Goal: Information Seeking & Learning: Learn about a topic

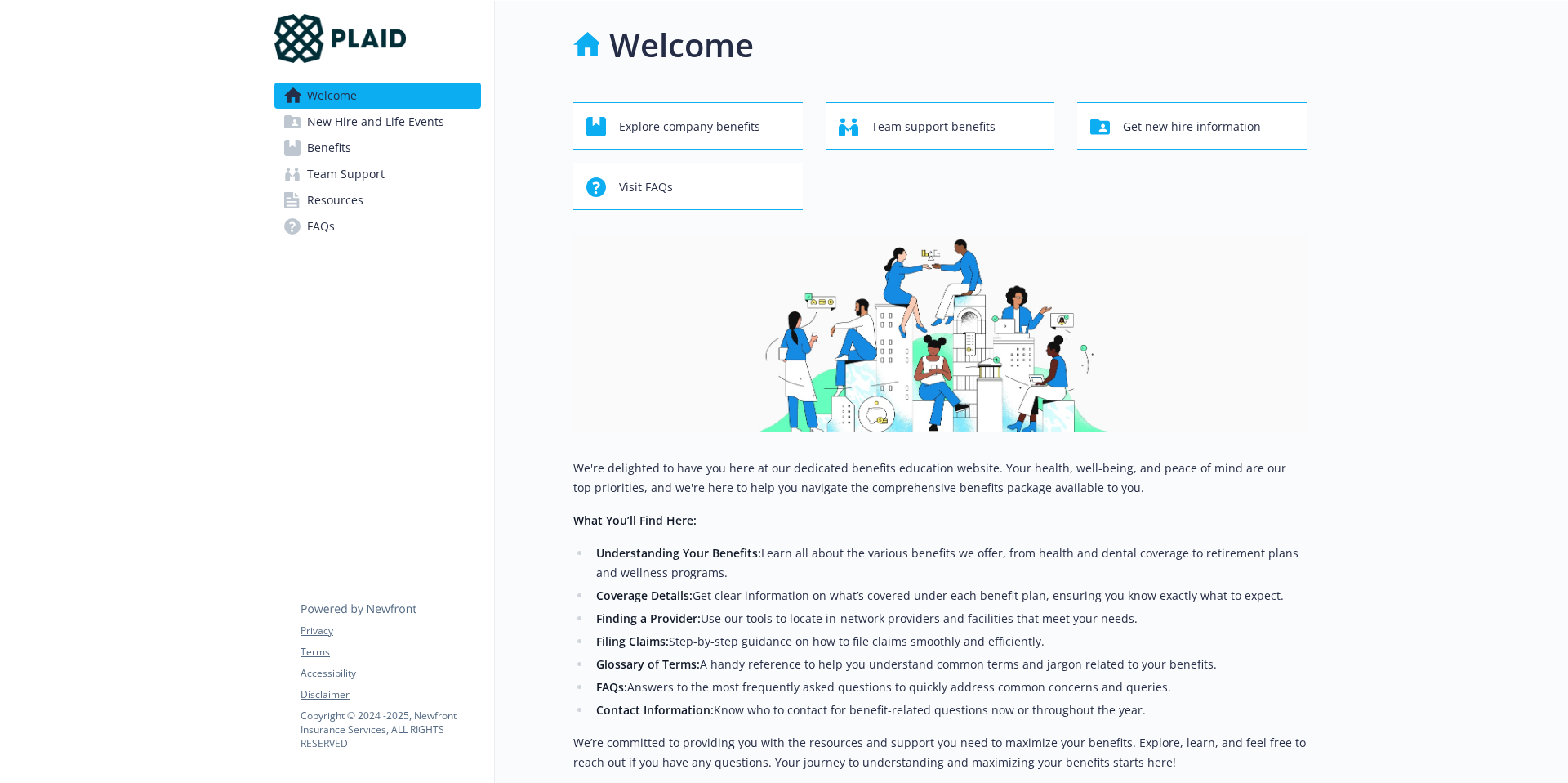
click at [438, 117] on span "New Hire and Life Events" at bounding box center [375, 121] width 137 height 26
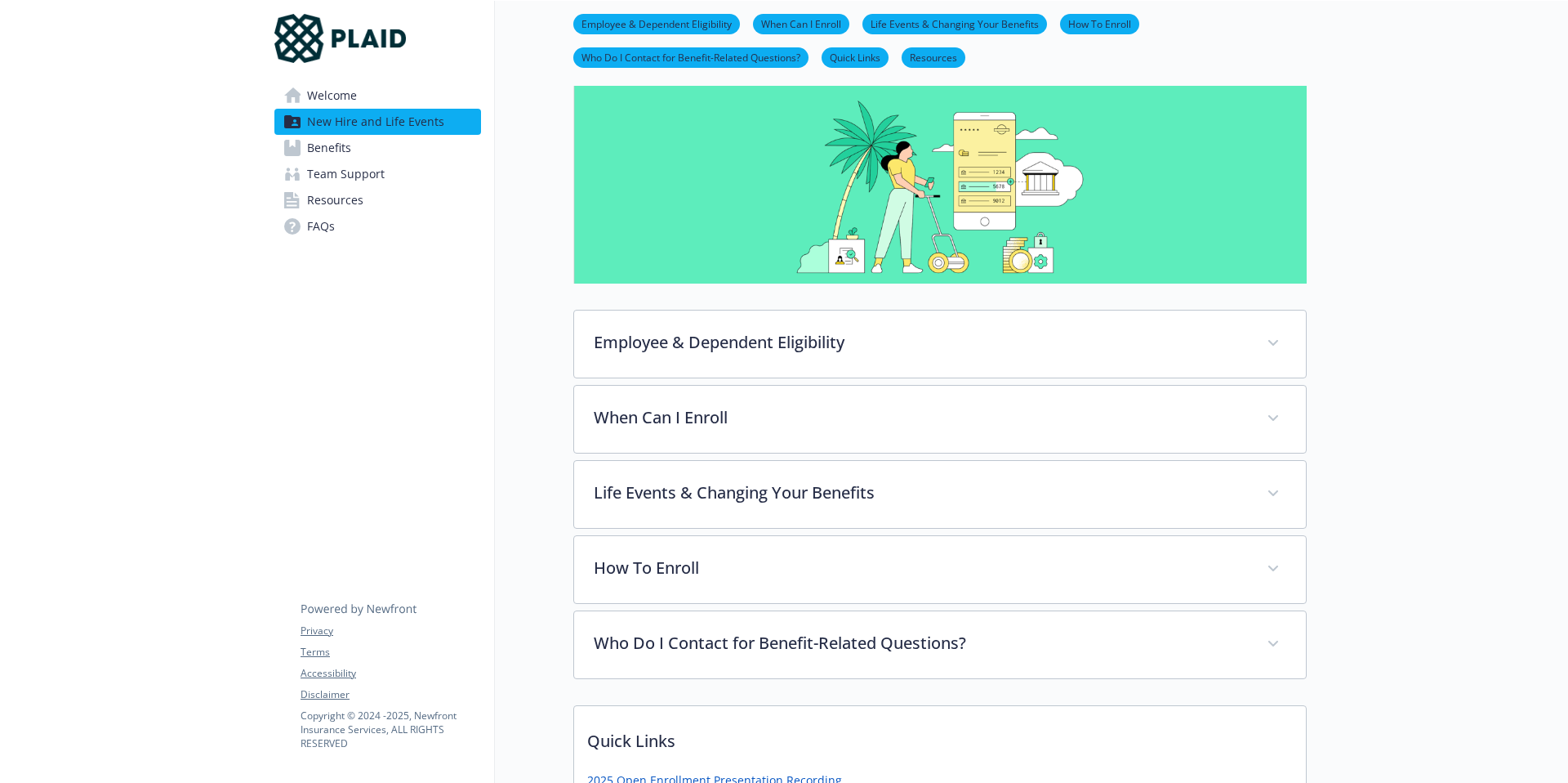
scroll to position [90, 0]
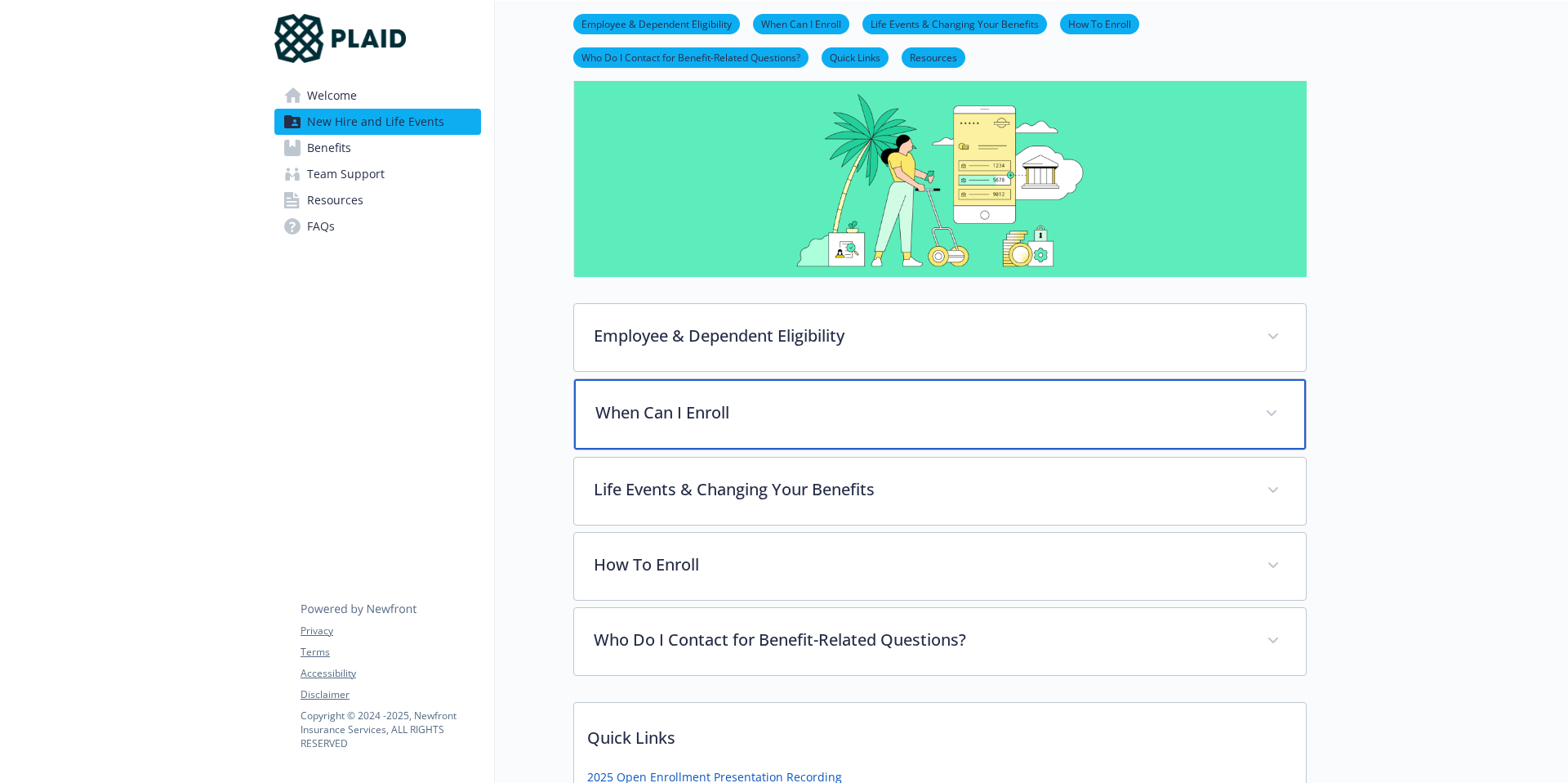
click at [822, 409] on p "When Can I Enroll" at bounding box center [920, 413] width 650 height 24
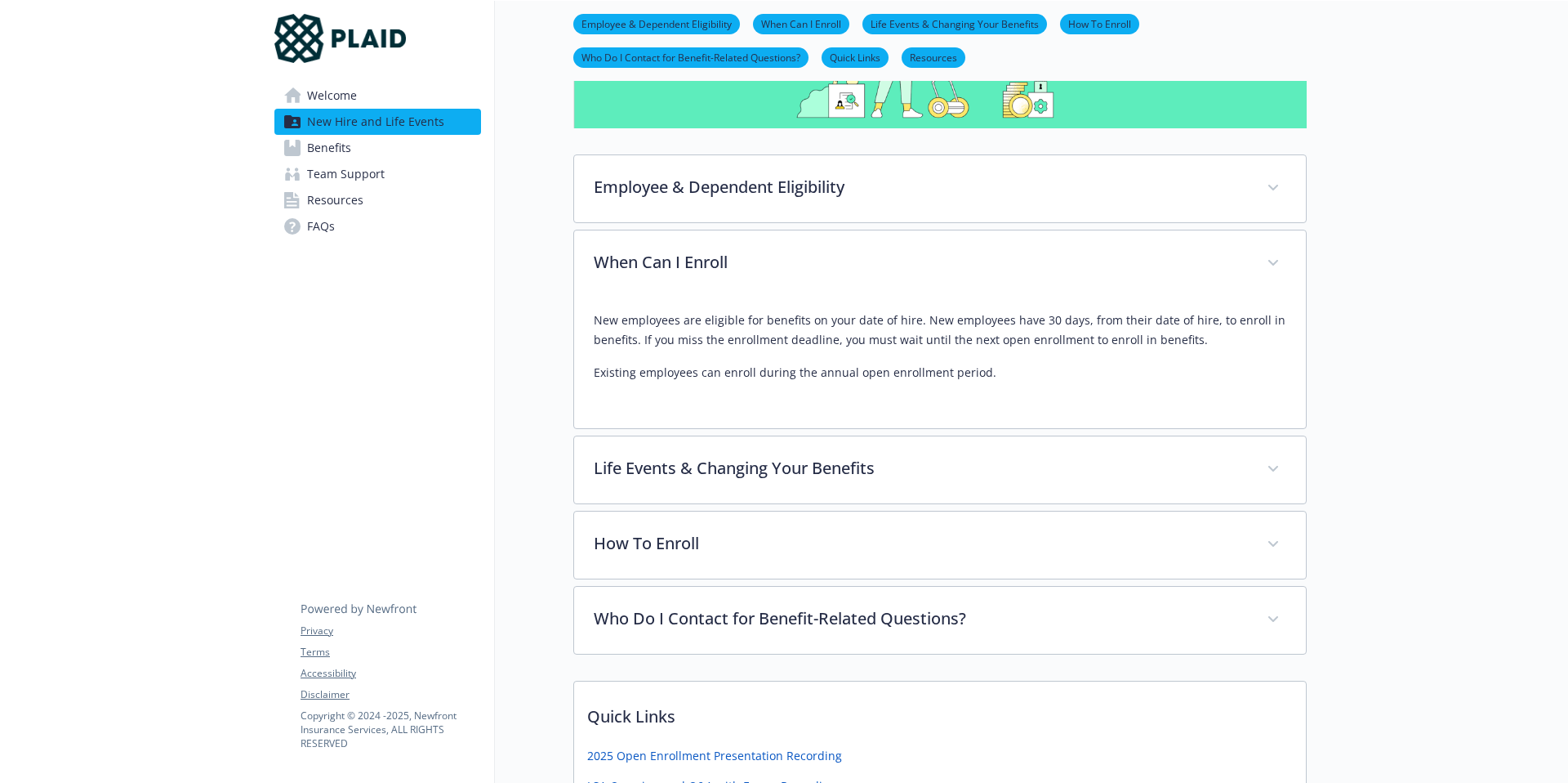
scroll to position [242, 0]
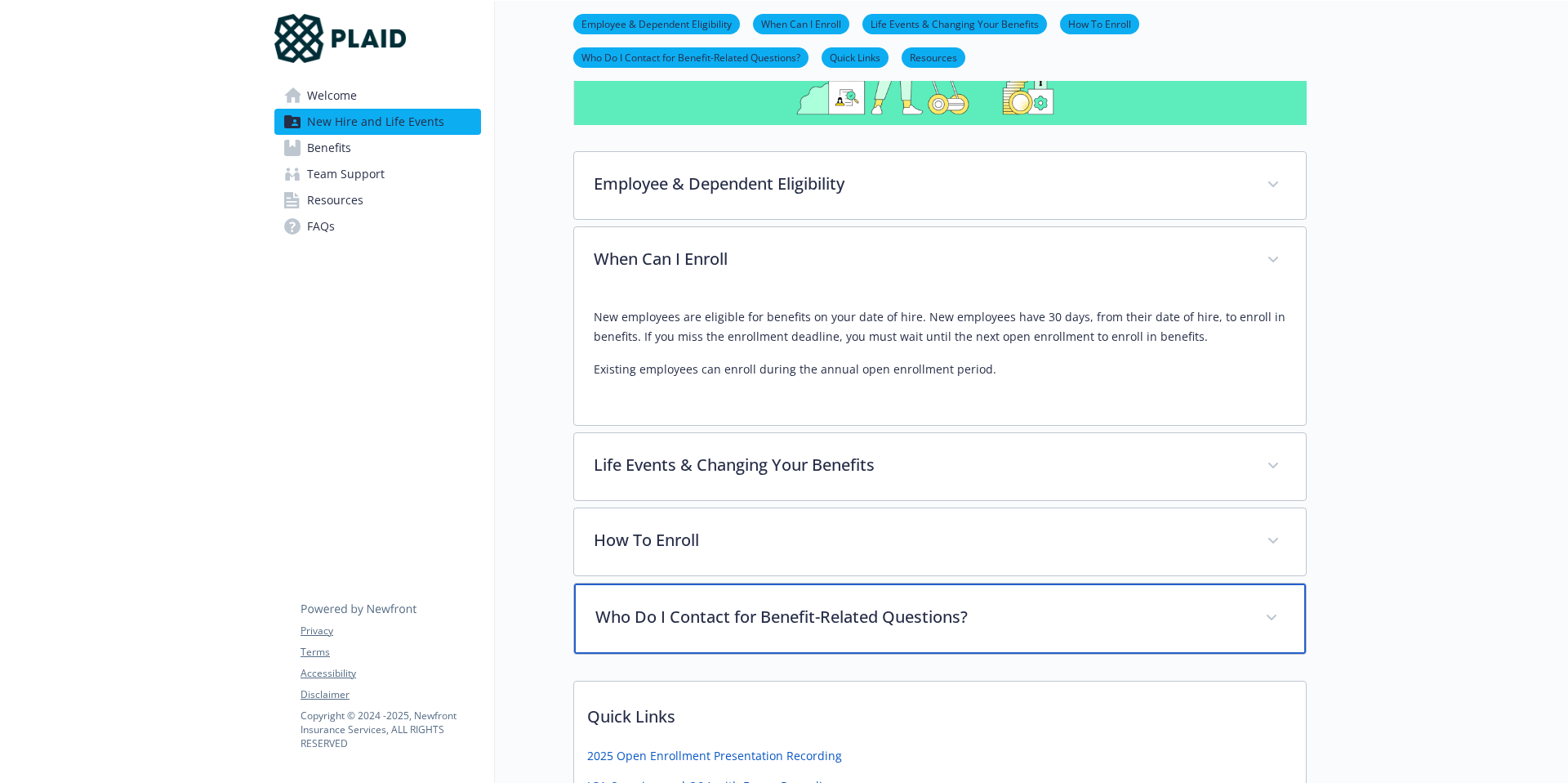
click at [1039, 610] on p "Who Do I Contact for Benefit-Related Questions?" at bounding box center [920, 617] width 650 height 24
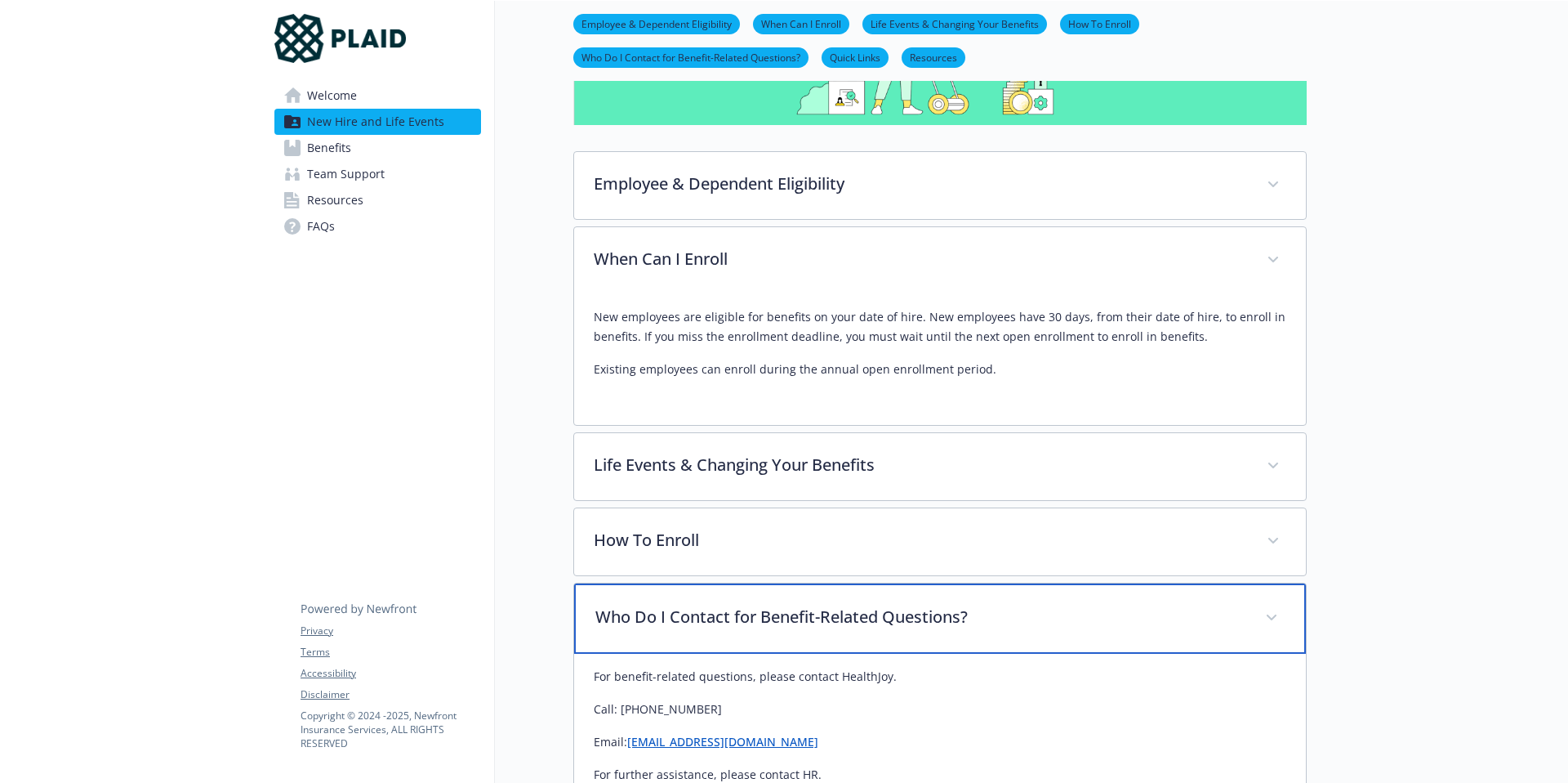
click at [1039, 610] on p "Who Do I Contact for Benefit-Related Questions?" at bounding box center [920, 617] width 650 height 24
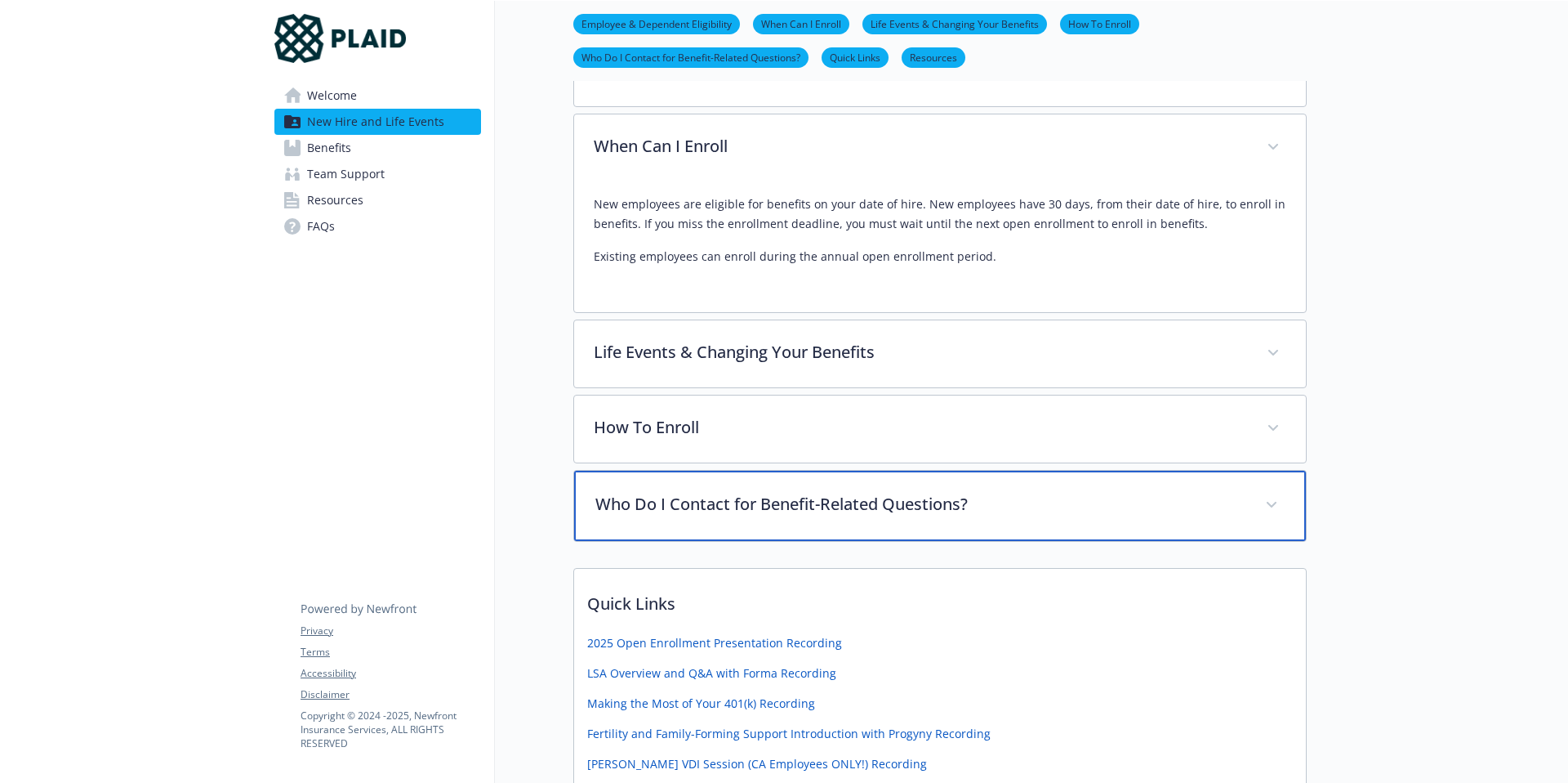
scroll to position [363, 0]
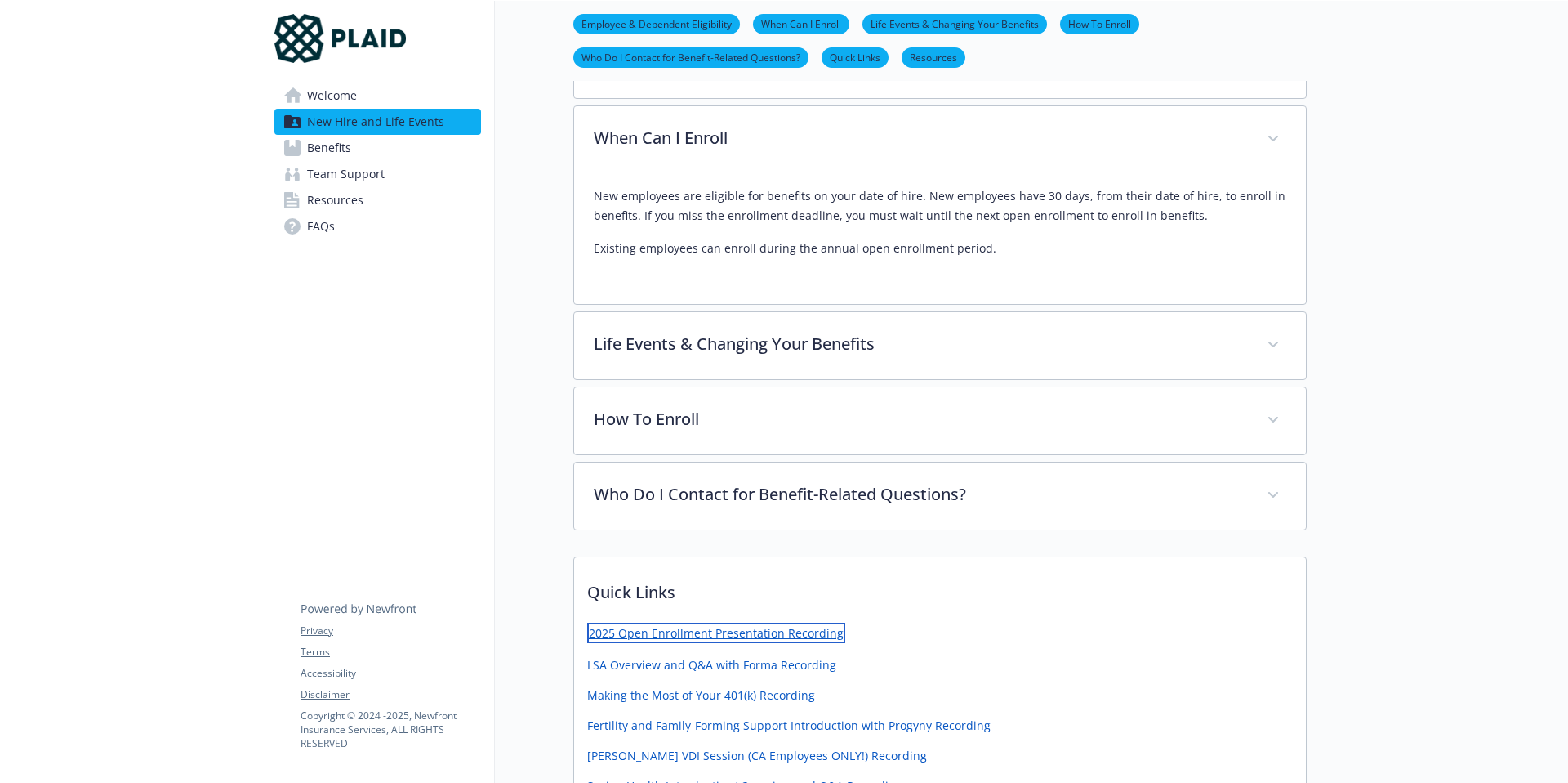
click at [778, 632] on link "2025 Open Enrollment Presentation Recording" at bounding box center [716, 633] width 258 height 21
click at [321, 138] on span "Benefits" at bounding box center [329, 148] width 44 height 26
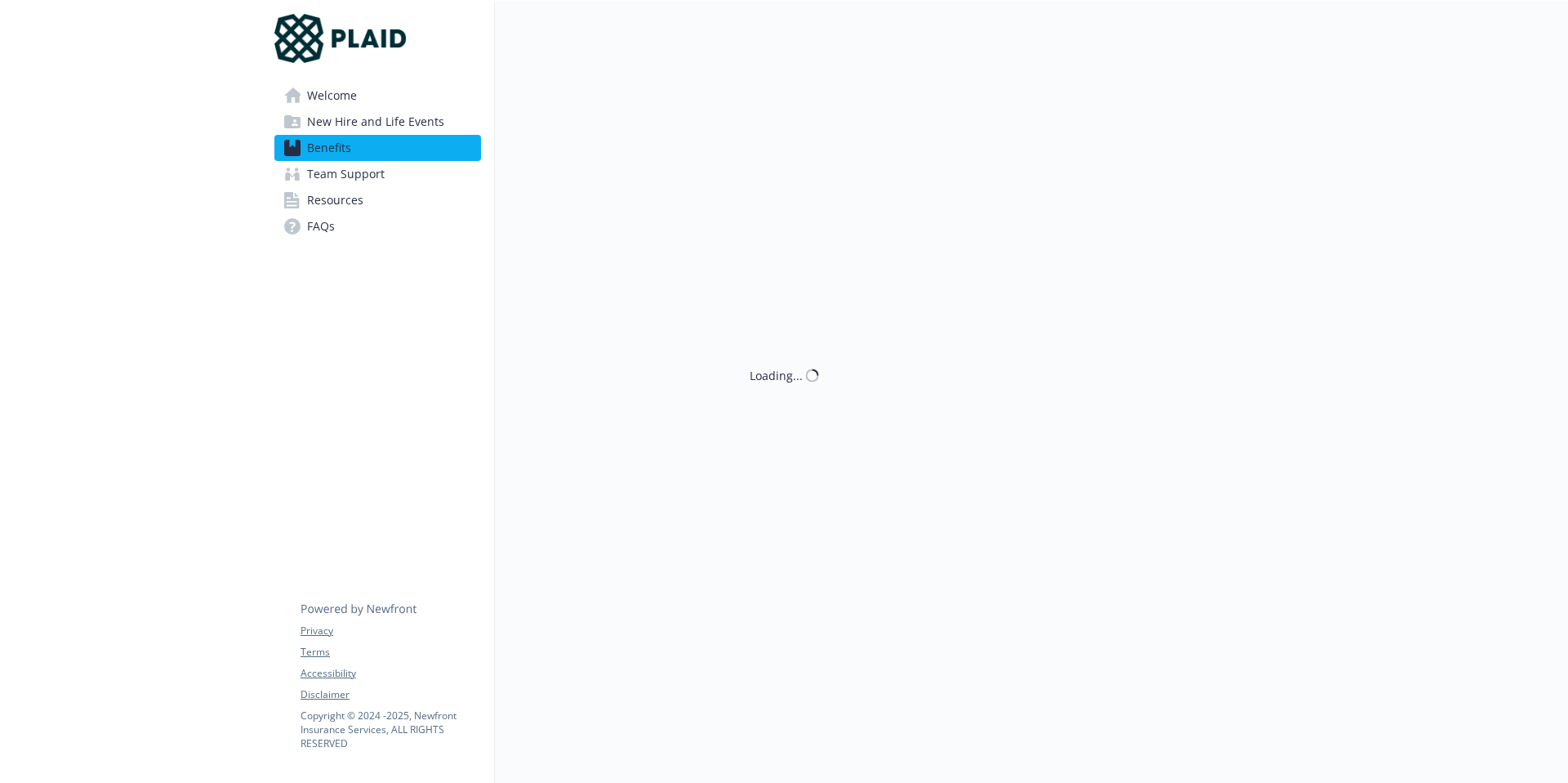
scroll to position [363, 0]
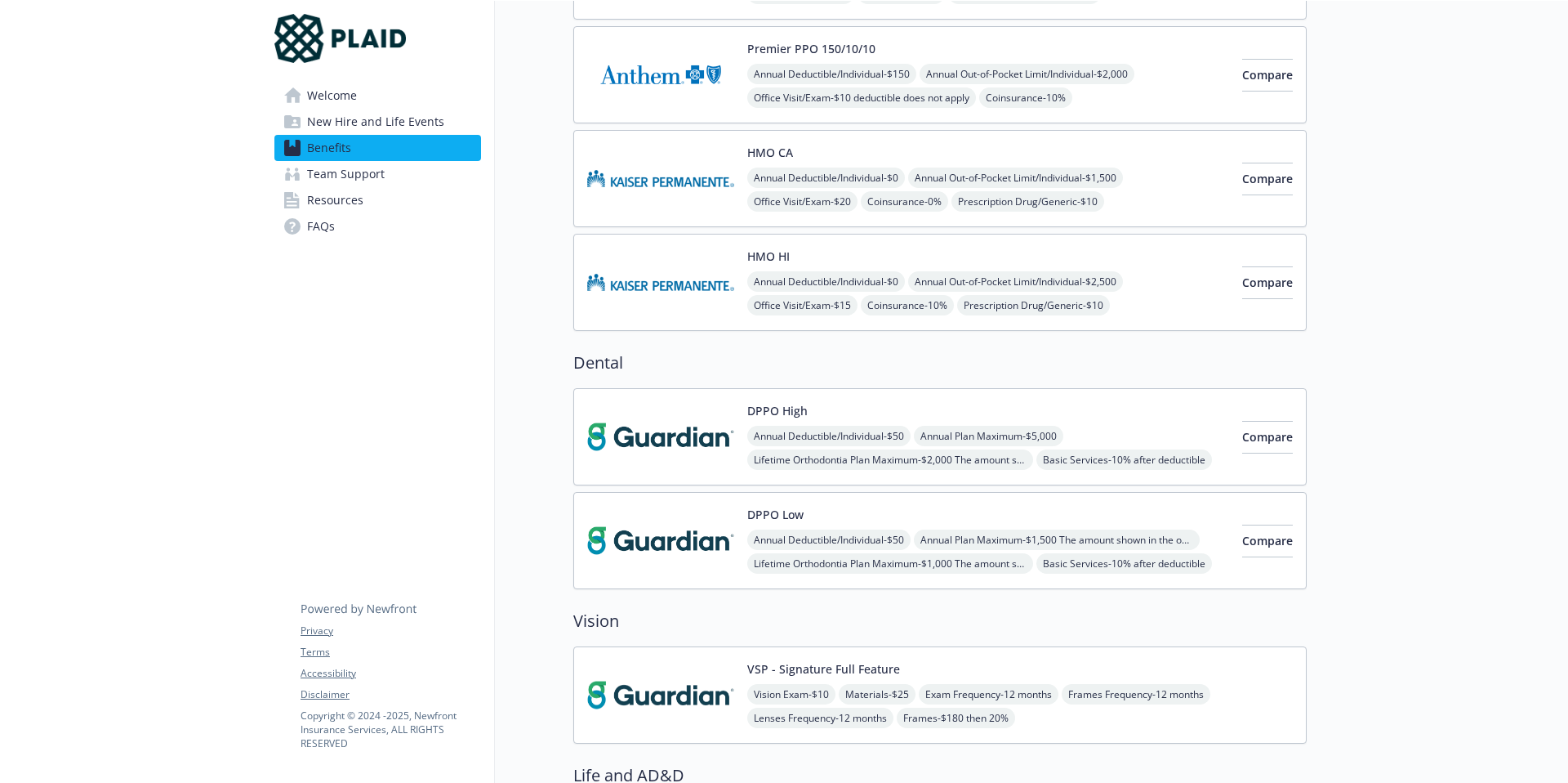
click at [336, 171] on span "Team Support" at bounding box center [346, 174] width 77 height 26
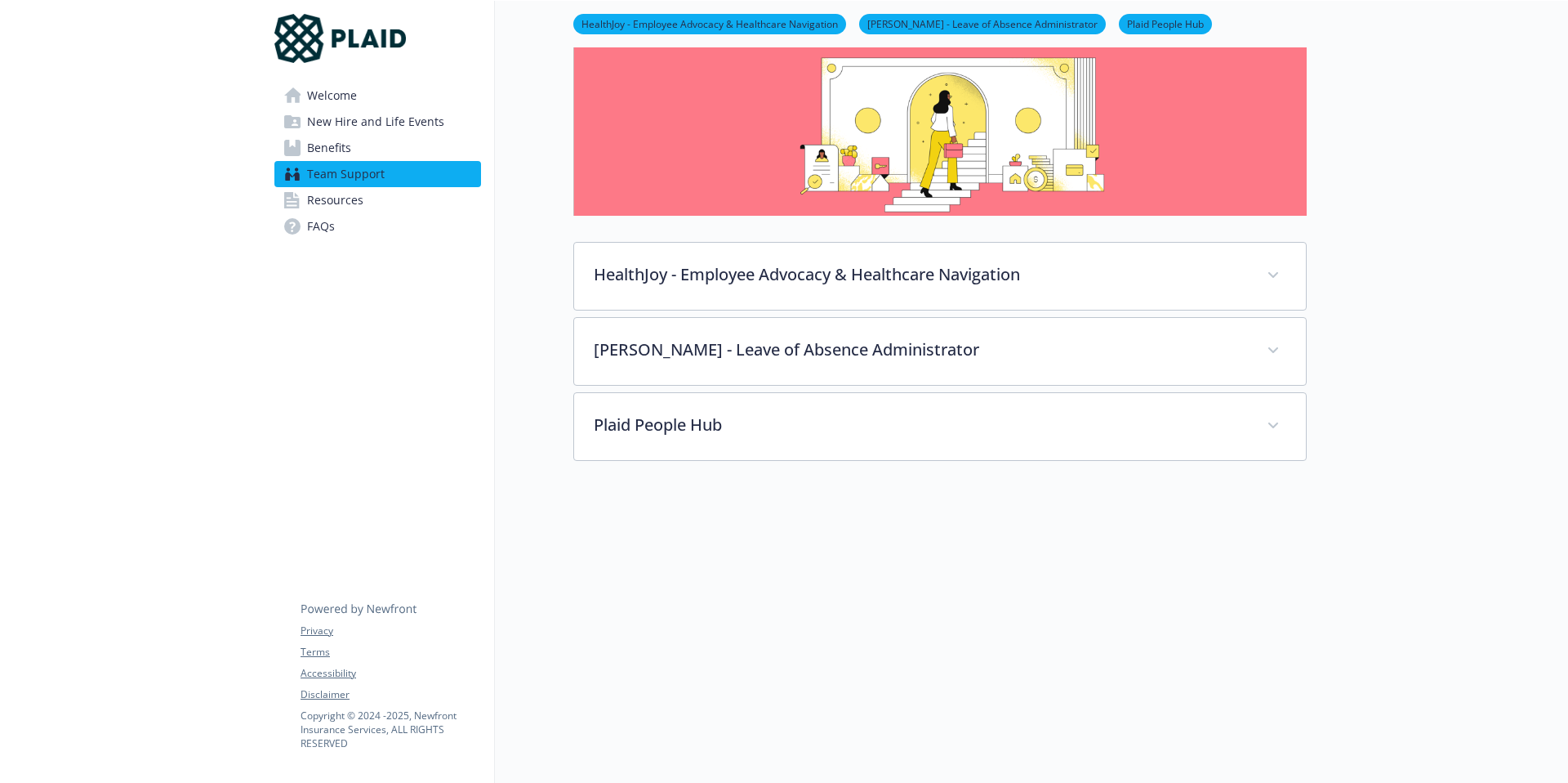
click at [337, 199] on span "Resources" at bounding box center [335, 200] width 56 height 26
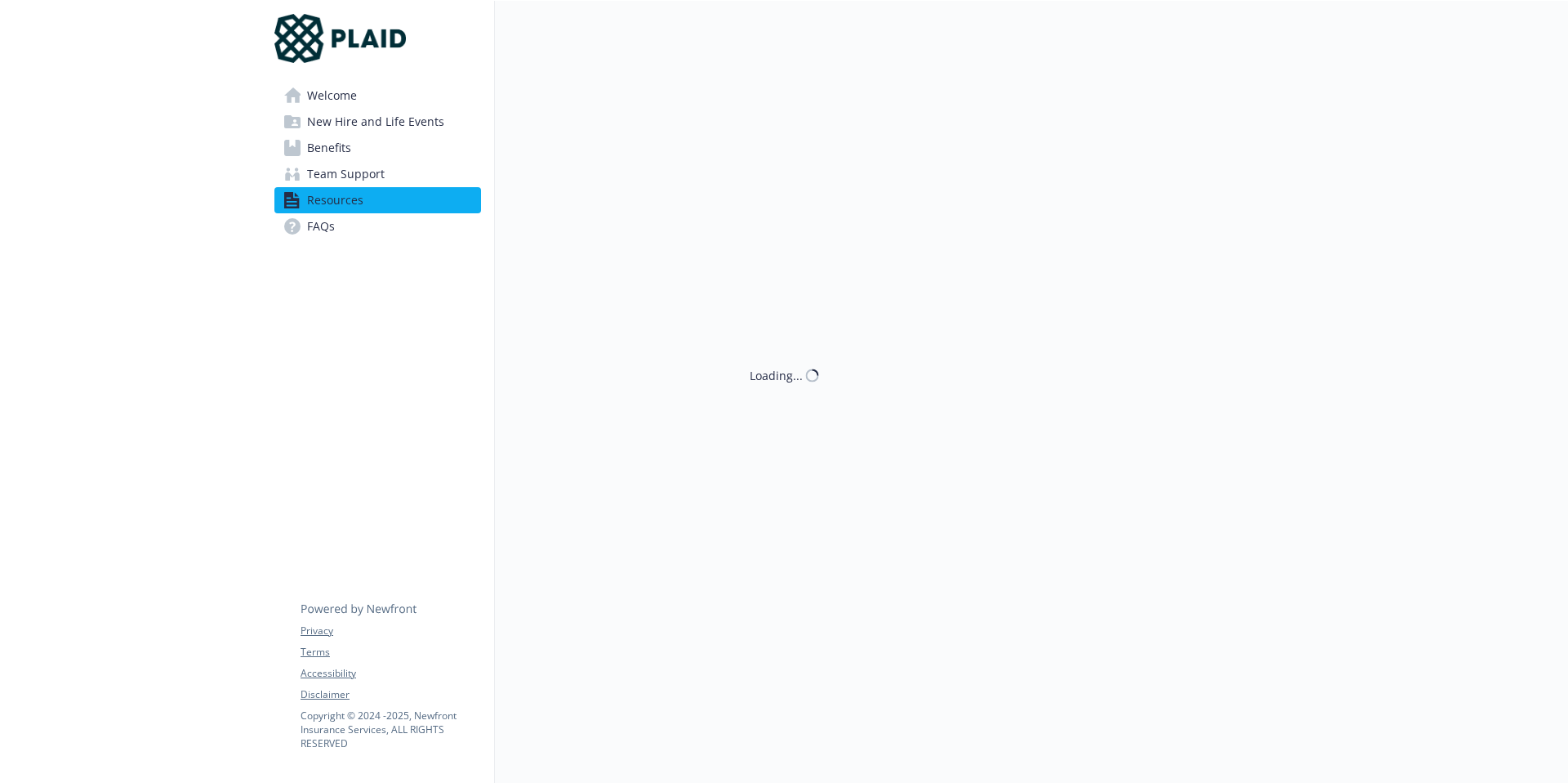
scroll to position [89, 0]
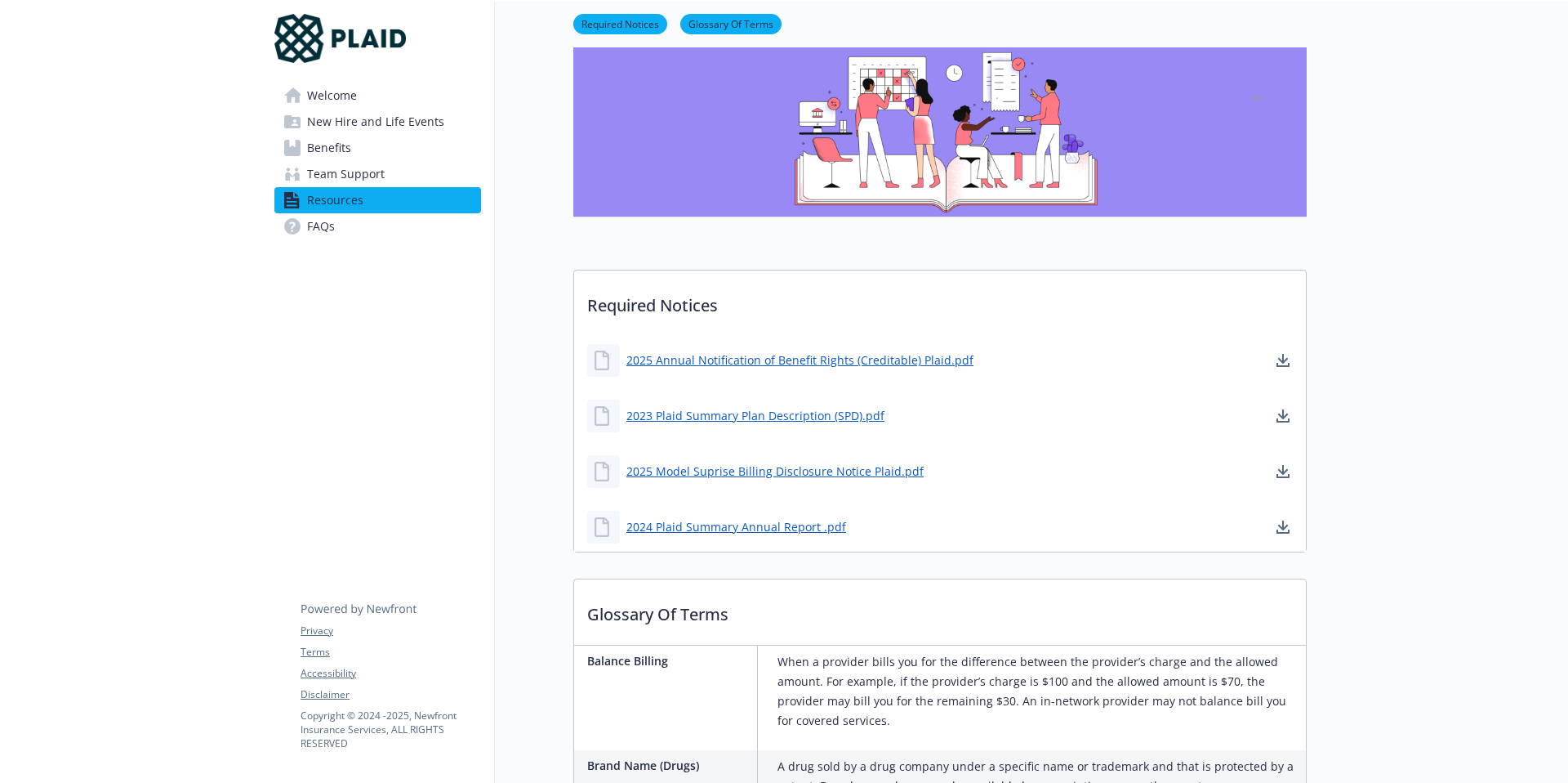
click at [345, 171] on span "Team Support" at bounding box center [346, 174] width 77 height 26
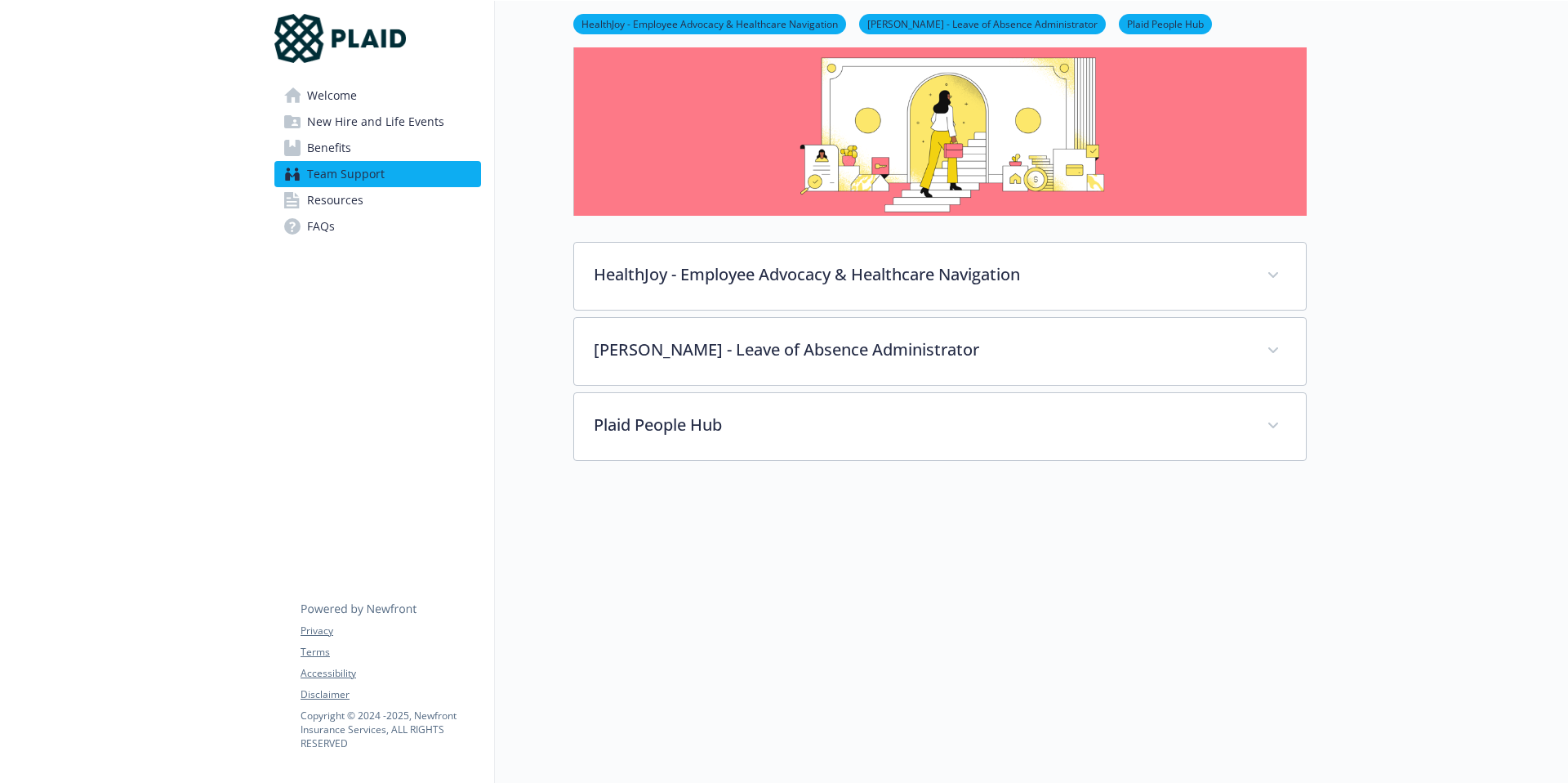
click at [344, 201] on span "Resources" at bounding box center [335, 200] width 56 height 26
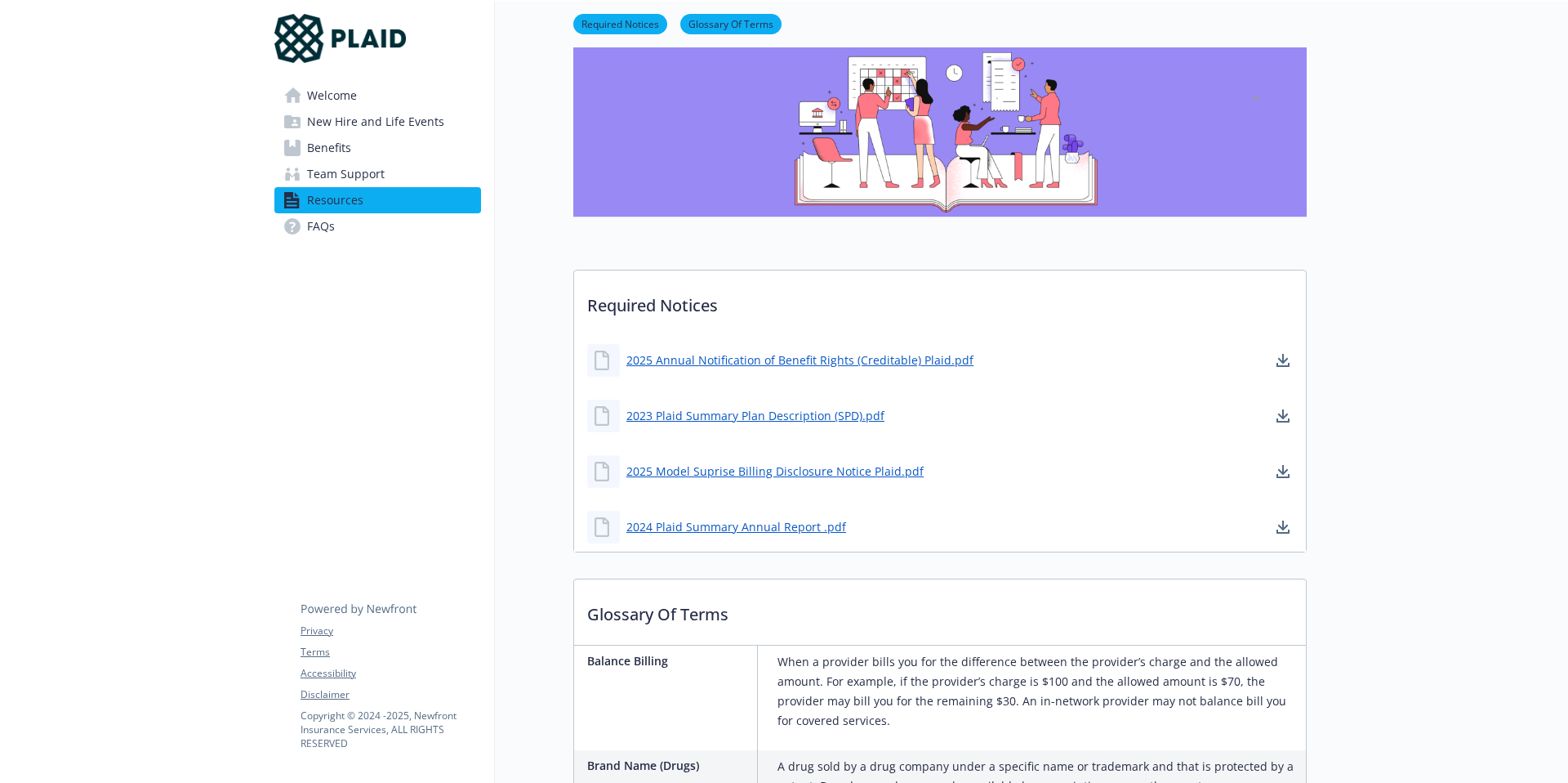
click at [357, 176] on span "Team Support" at bounding box center [346, 174] width 77 height 26
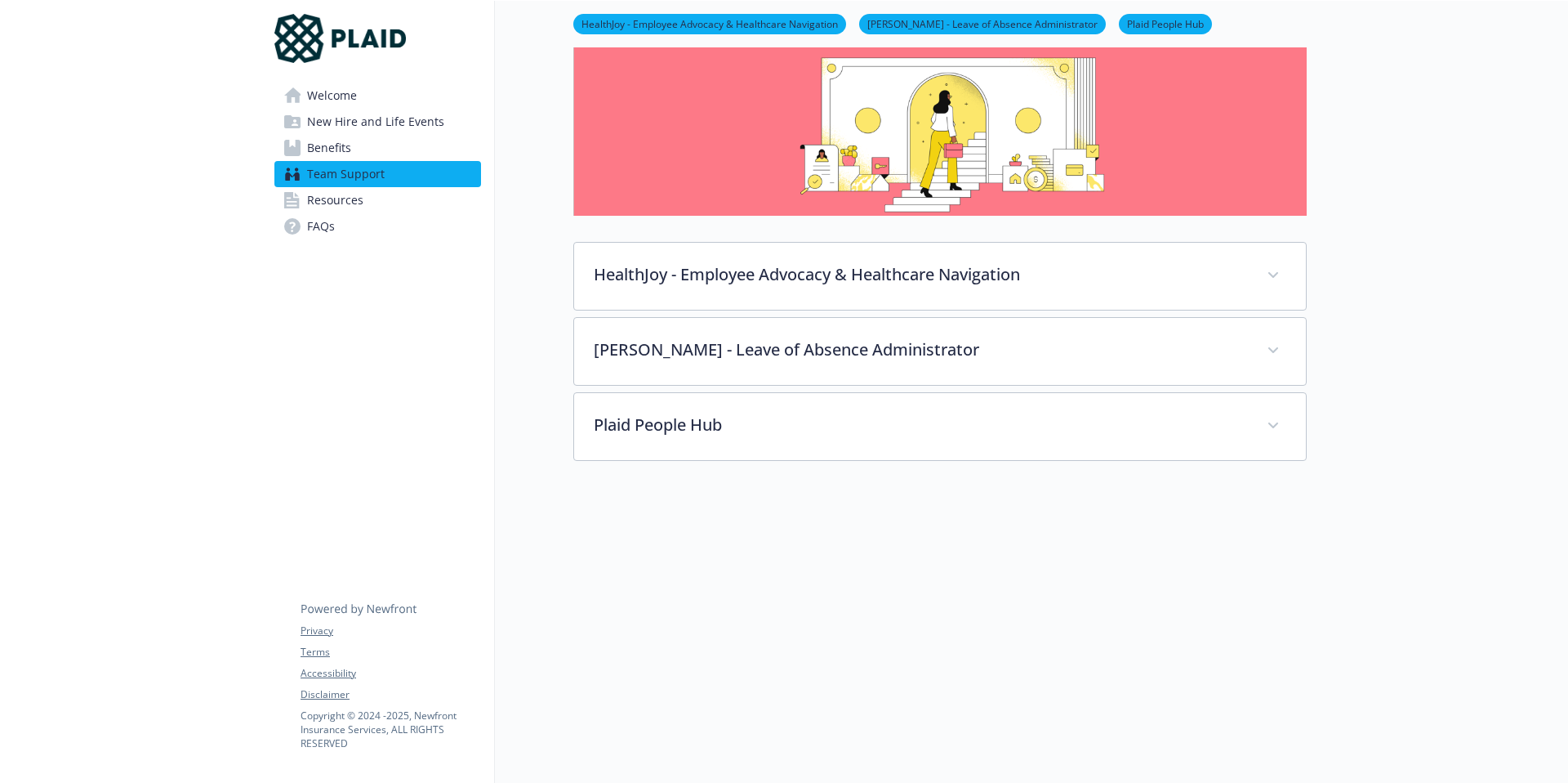
click at [369, 110] on span "New Hire and Life Events" at bounding box center [375, 121] width 137 height 26
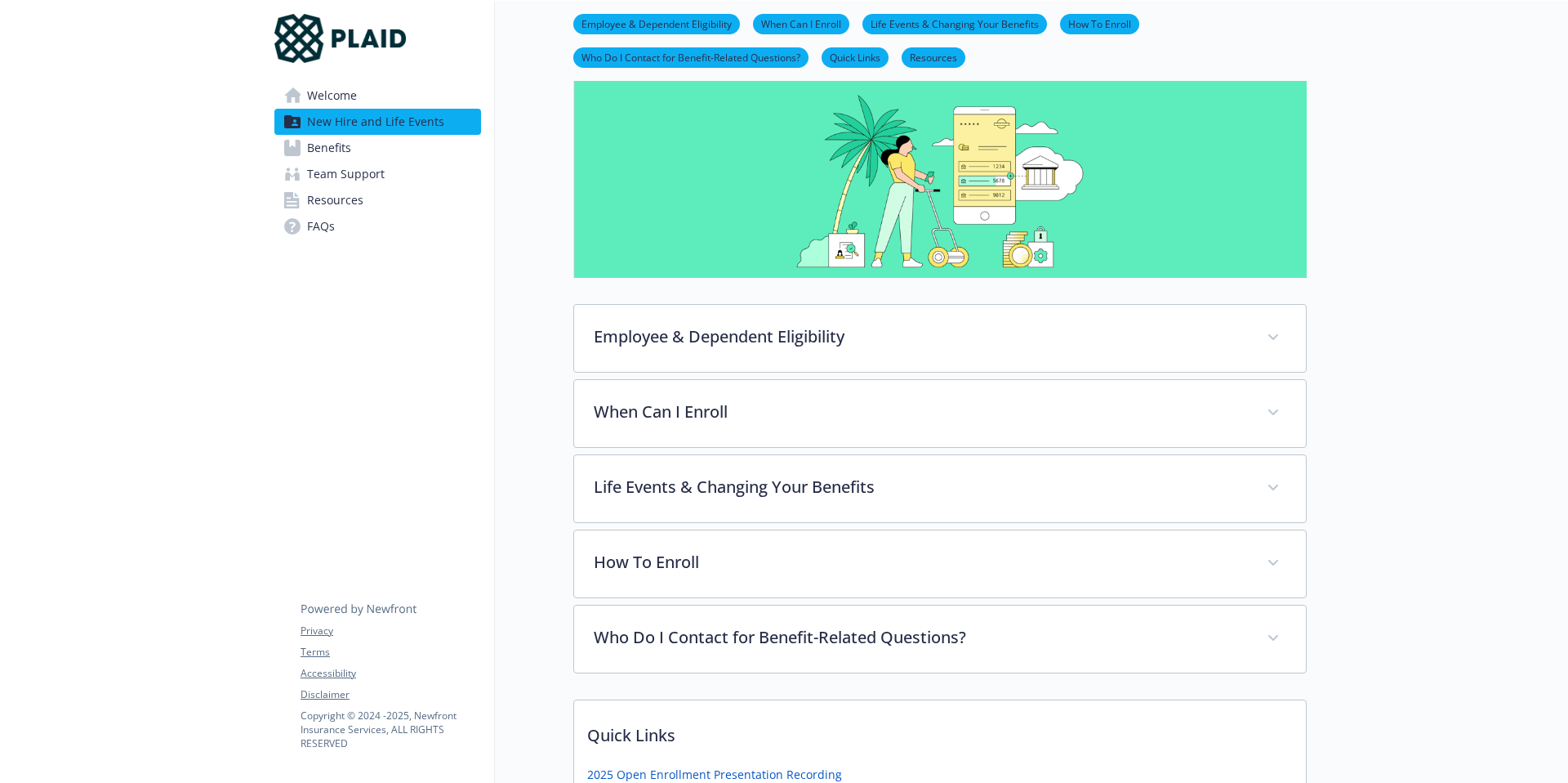
click at [370, 99] on link "Welcome" at bounding box center [378, 96] width 207 height 26
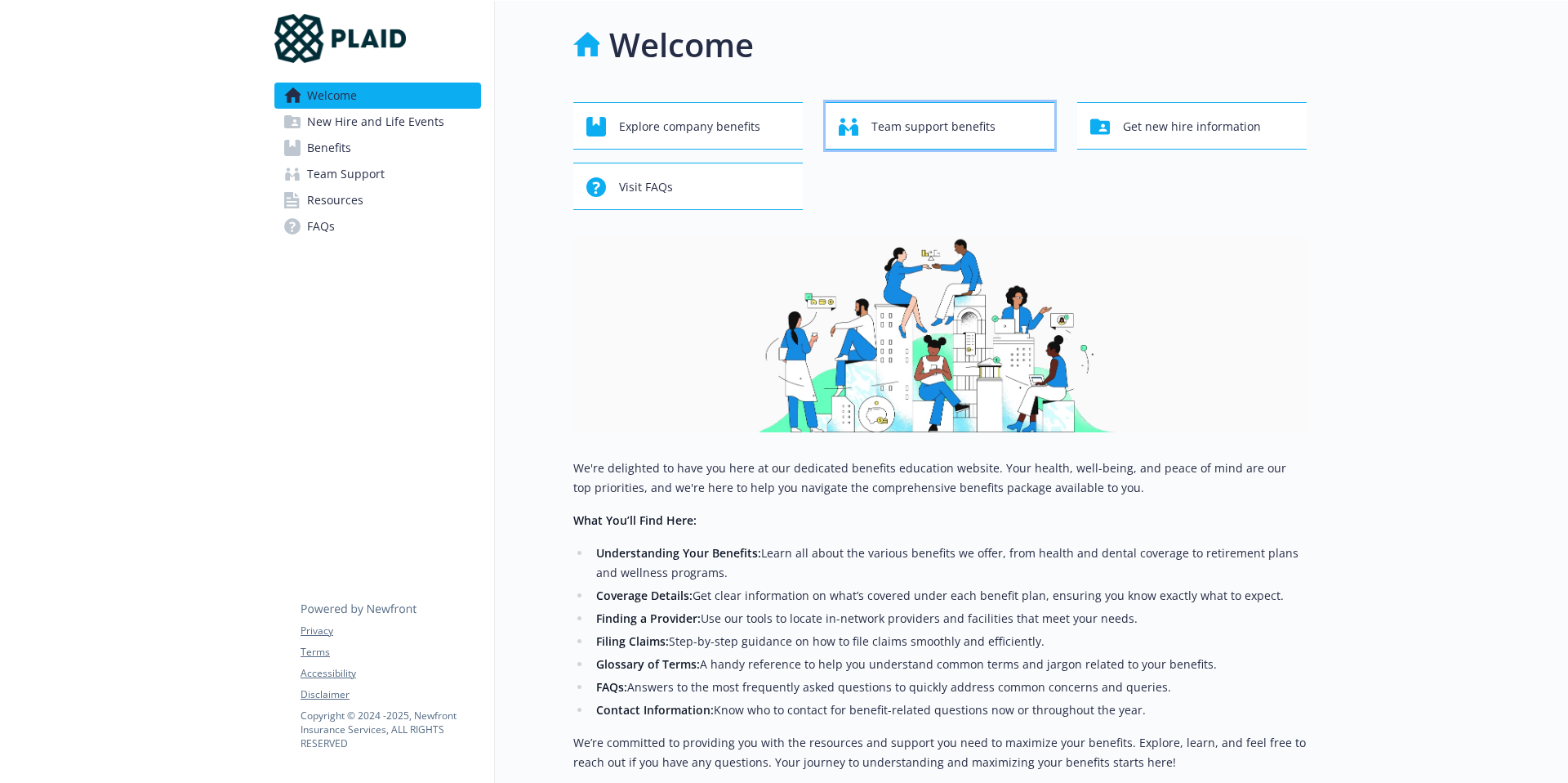
click at [928, 134] on span "Team support benefits" at bounding box center [933, 127] width 124 height 31
click at [1189, 132] on span "Get new hire information" at bounding box center [1192, 127] width 138 height 31
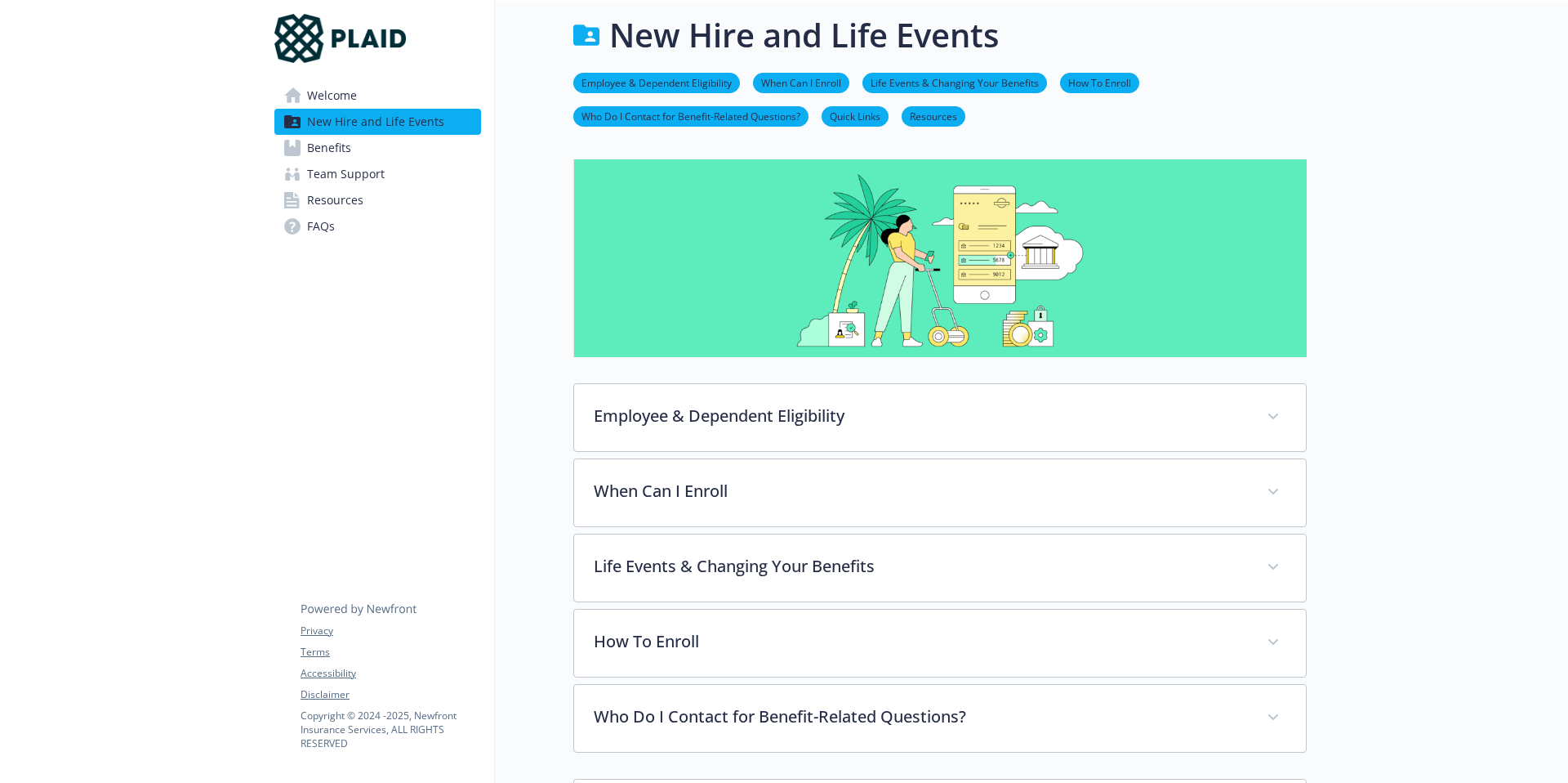
scroll to position [9, 0]
